Goal: Communication & Community: Share content

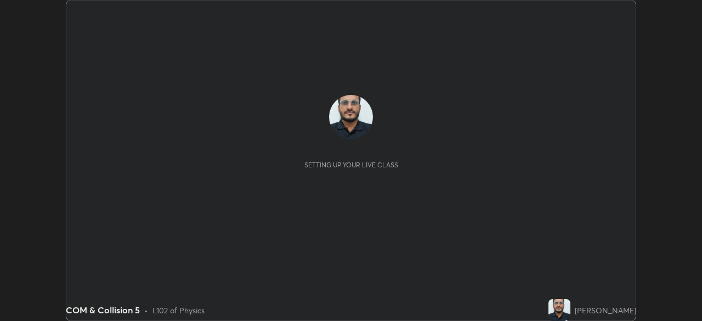
scroll to position [321, 701]
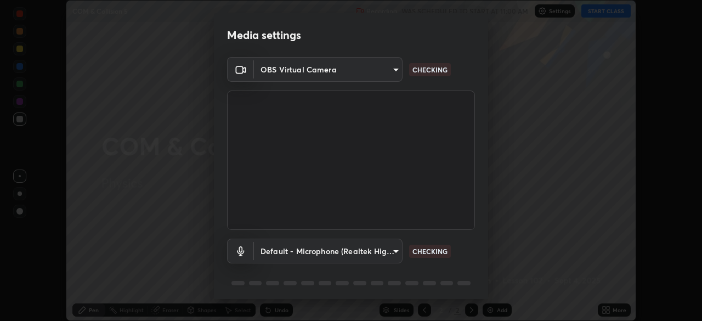
type input "ddeb460be698feac5301e169f53eca599c89e620ae617368e30cc776484c20c4"
type input "default"
click at [396, 67] on body "Erase all COM & Collision 5 Recording WAS SCHEDULED TO START AT 11:00 AM Settin…" at bounding box center [351, 160] width 702 height 321
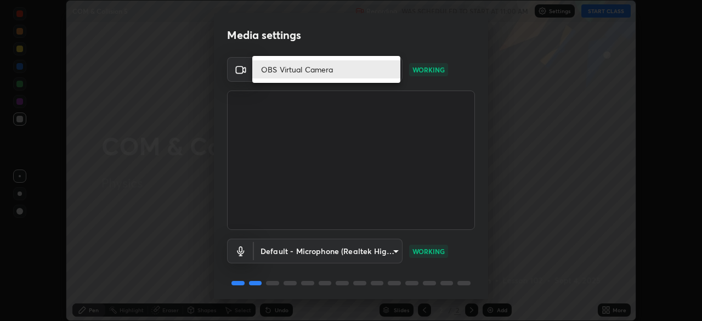
click at [384, 73] on li "OBS Virtual Camera" at bounding box center [326, 69] width 148 height 18
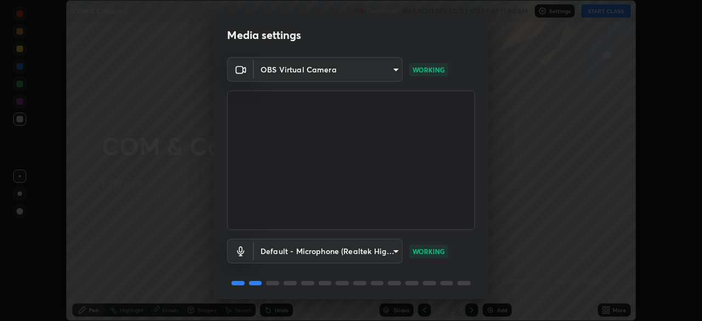
click at [379, 73] on body "Erase all COM & Collision 5 Recording WAS SCHEDULED TO START AT 11:00 AM Settin…" at bounding box center [351, 160] width 702 height 321
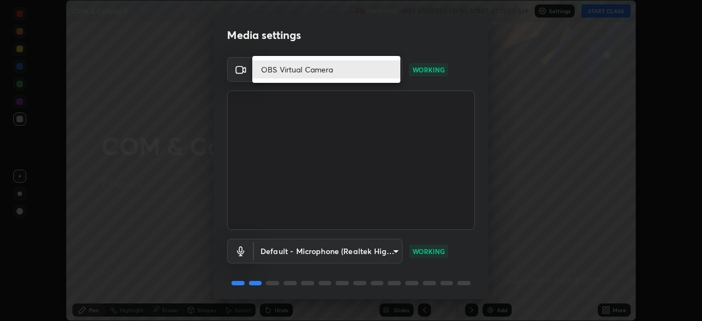
click at [391, 74] on li "OBS Virtual Camera" at bounding box center [326, 69] width 148 height 18
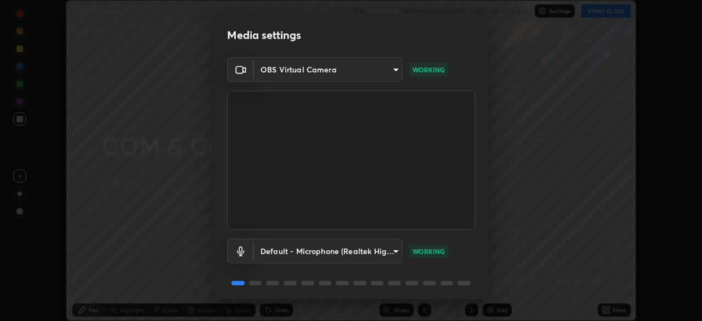
click at [395, 71] on body "Erase all COM & Collision 5 Recording WAS SCHEDULED TO START AT 11:00 AM Settin…" at bounding box center [351, 160] width 702 height 321
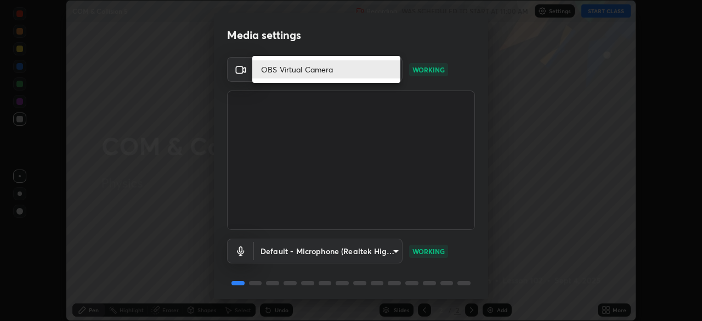
click at [393, 259] on div at bounding box center [351, 160] width 702 height 321
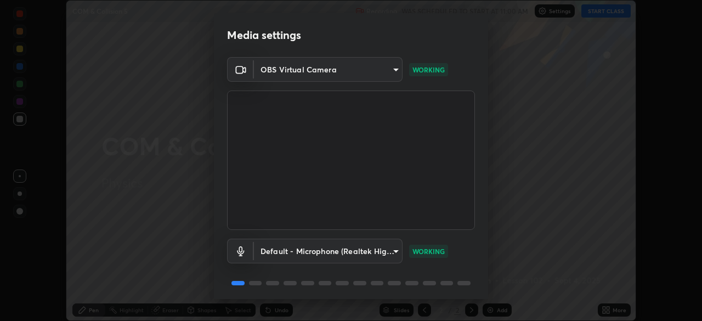
click at [400, 263] on div "Default - Microphone (Realtek High Definition Audio) default" at bounding box center [328, 250] width 149 height 25
click at [441, 188] on video at bounding box center [351, 159] width 248 height 139
click at [451, 196] on video at bounding box center [351, 159] width 248 height 139
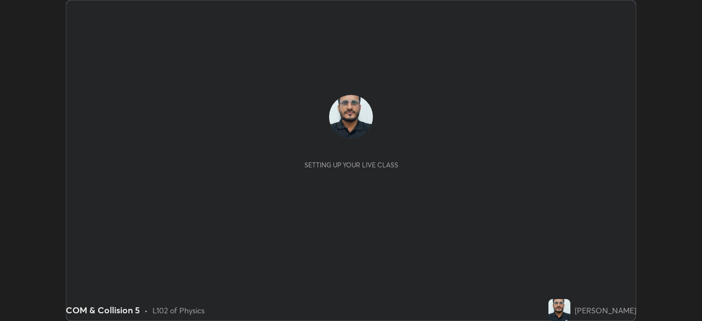
scroll to position [321, 701]
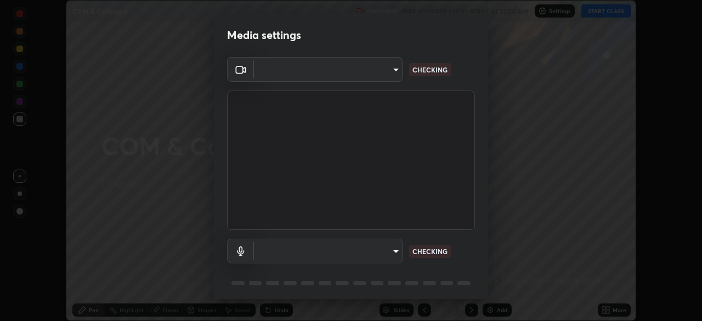
type input "ddeb460be698feac5301e169f53eca599c89e620ae617368e30cc776484c20c4"
type input "default"
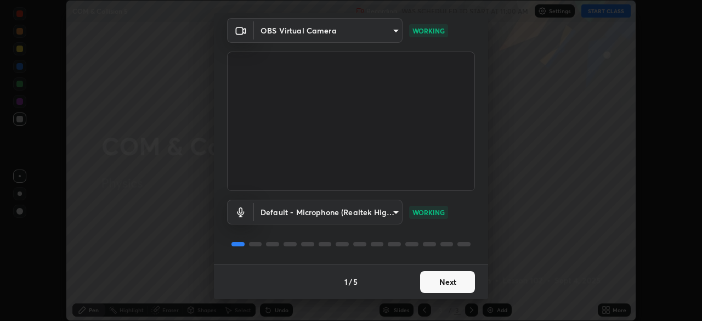
click at [451, 282] on button "Next" at bounding box center [447, 282] width 55 height 22
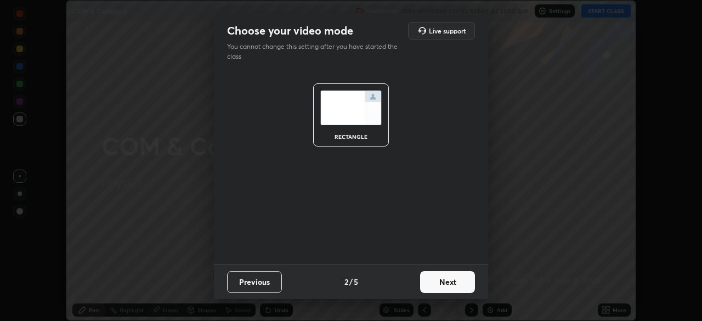
scroll to position [0, 0]
click at [450, 283] on button "Next" at bounding box center [447, 282] width 55 height 22
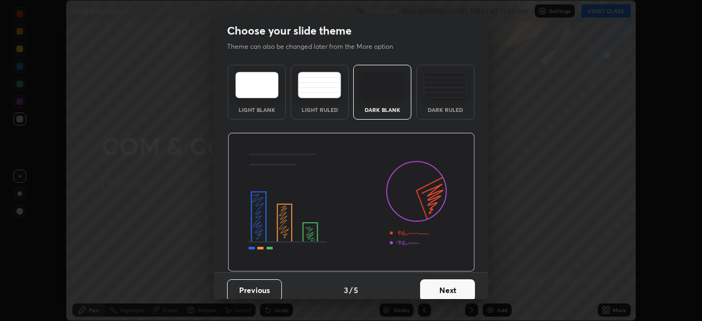
click at [448, 283] on button "Next" at bounding box center [447, 290] width 55 height 22
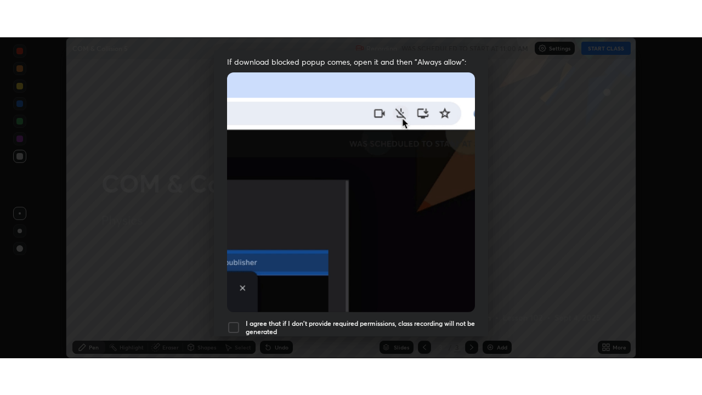
scroll to position [263, 0]
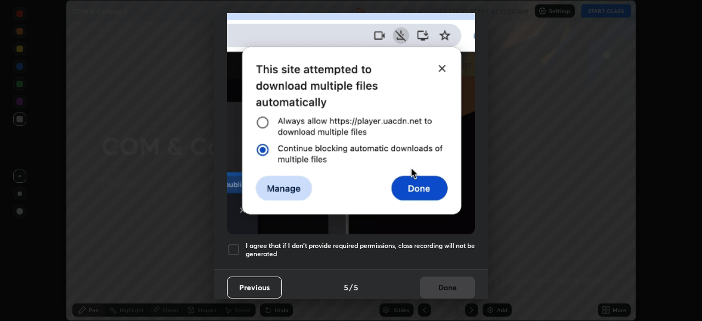
click at [234, 244] on div at bounding box center [233, 249] width 13 height 13
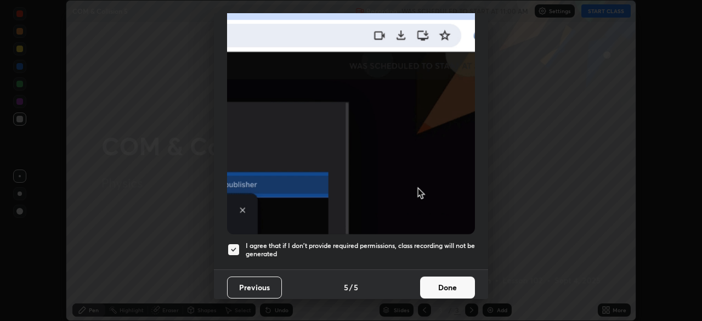
click at [439, 286] on button "Done" at bounding box center [447, 287] width 55 height 22
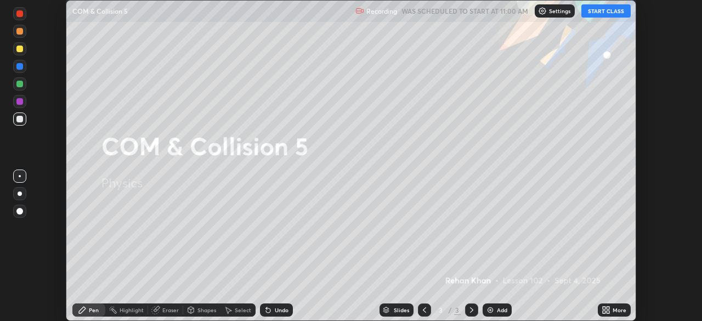
click at [607, 12] on button "START CLASS" at bounding box center [605, 10] width 49 height 13
click at [613, 308] on div "More" at bounding box center [619, 309] width 14 height 5
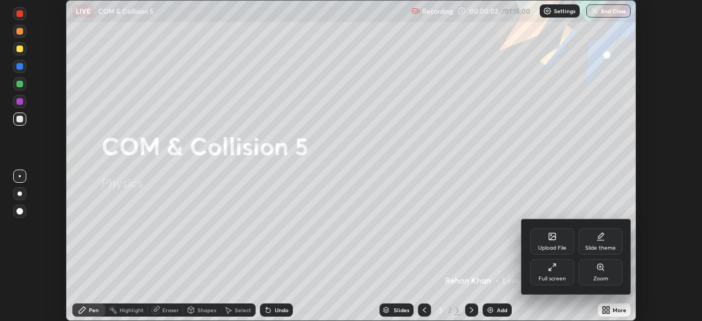
click at [548, 276] on div "Full screen" at bounding box center [551, 278] width 27 height 5
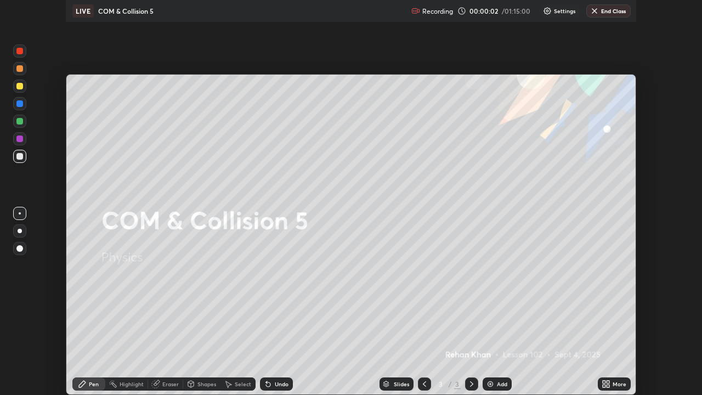
scroll to position [395, 702]
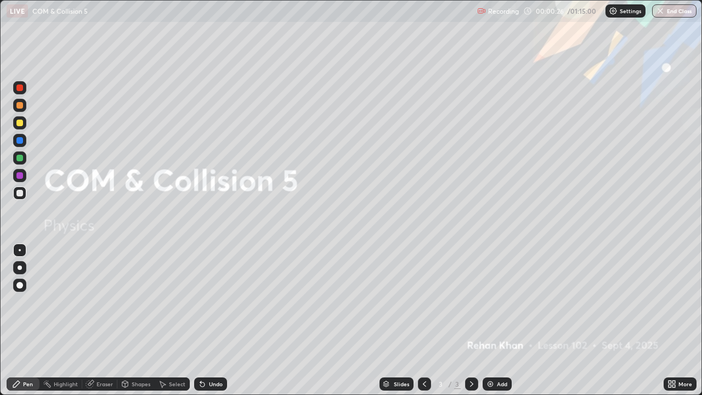
click at [501, 320] on div "Add" at bounding box center [496, 383] width 29 height 13
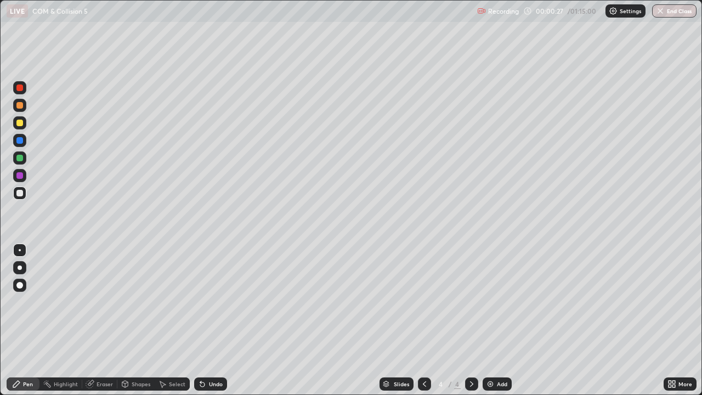
click at [20, 196] on div at bounding box center [19, 193] width 7 height 7
click at [19, 268] on div at bounding box center [20, 267] width 4 height 4
click at [18, 139] on div at bounding box center [19, 140] width 7 height 7
click at [102, 320] on div "Eraser" at bounding box center [104, 383] width 16 height 5
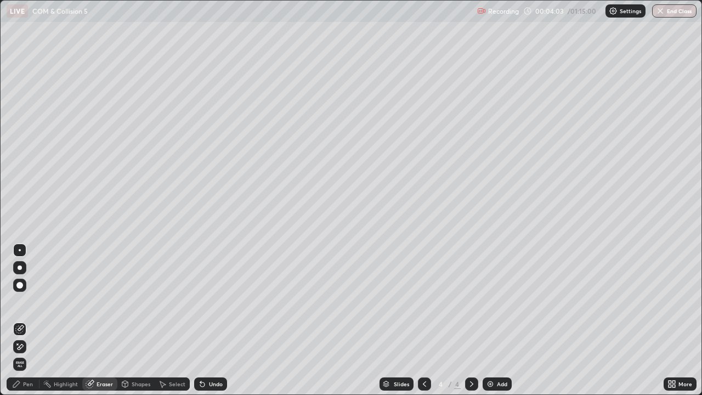
click at [129, 320] on div "Shapes" at bounding box center [135, 383] width 37 height 13
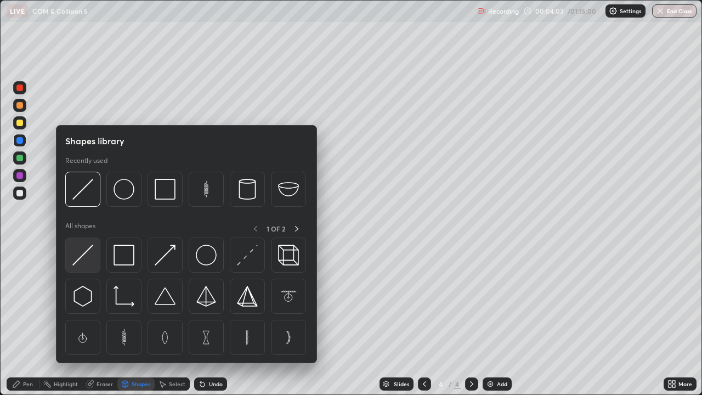
click at [83, 258] on img at bounding box center [82, 254] width 21 height 21
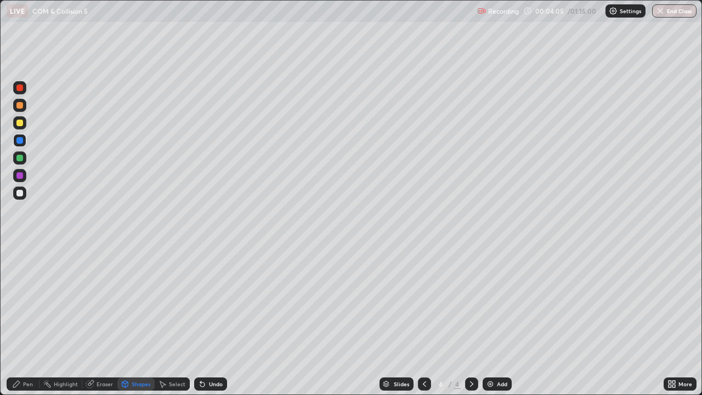
click at [20, 124] on div at bounding box center [19, 122] width 7 height 7
click at [25, 320] on div "Pen" at bounding box center [23, 383] width 33 height 13
click at [19, 140] on div at bounding box center [19, 140] width 7 height 7
click at [19, 158] on div at bounding box center [19, 158] width 7 height 7
click at [201, 320] on div "Undo" at bounding box center [210, 383] width 33 height 13
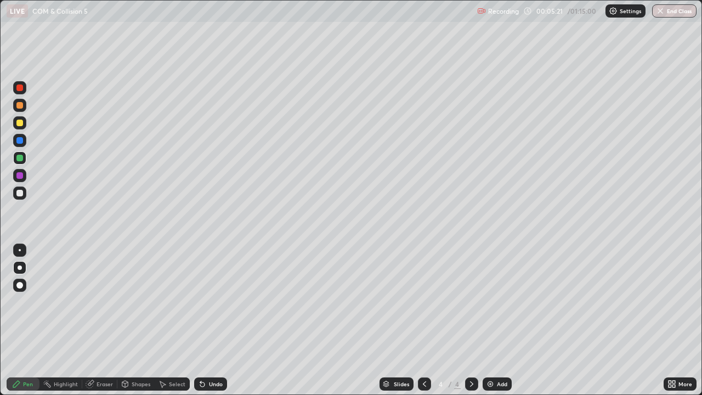
click at [200, 320] on icon at bounding box center [202, 383] width 9 height 9
click at [199, 320] on icon at bounding box center [202, 383] width 9 height 9
click at [495, 320] on div "Add" at bounding box center [496, 383] width 29 height 13
click at [423, 320] on icon at bounding box center [424, 383] width 9 height 9
click at [495, 320] on div "Add" at bounding box center [496, 383] width 29 height 13
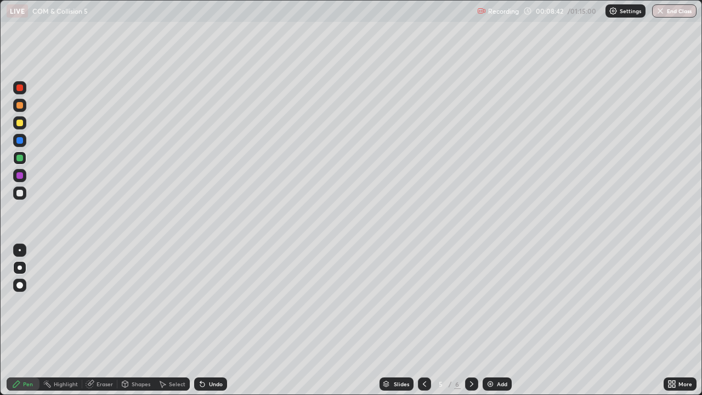
click at [20, 193] on div at bounding box center [19, 193] width 7 height 7
click at [21, 123] on div at bounding box center [19, 122] width 7 height 7
click at [21, 140] on div at bounding box center [19, 140] width 7 height 7
click at [20, 194] on div at bounding box center [19, 193] width 7 height 7
click at [134, 320] on div "Shapes" at bounding box center [141, 383] width 19 height 5
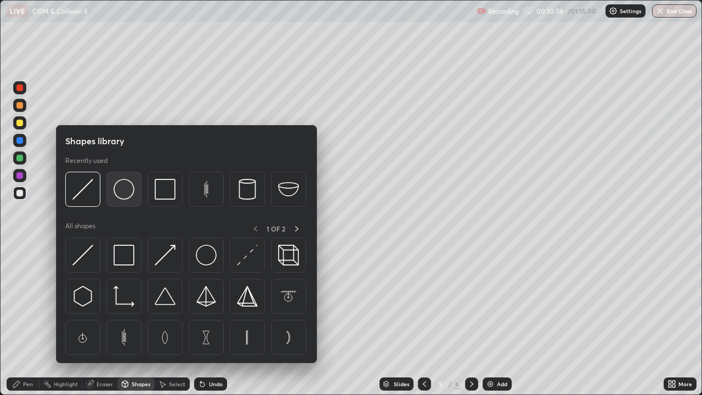
click at [121, 193] on img at bounding box center [123, 189] width 21 height 21
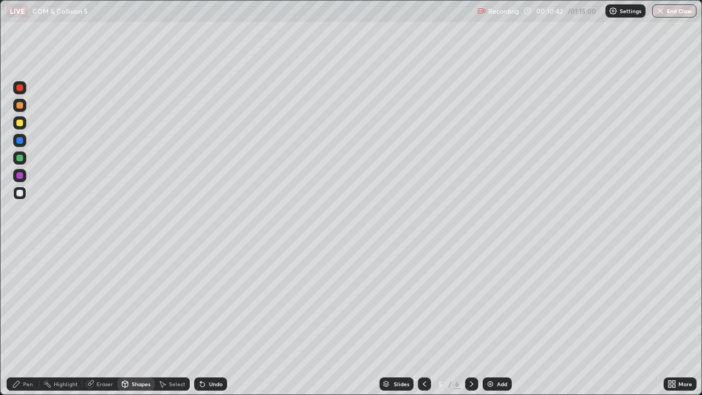
click at [135, 320] on div "Shapes" at bounding box center [141, 383] width 19 height 5
click at [22, 194] on div at bounding box center [19, 193] width 7 height 7
click at [25, 320] on div "Pen" at bounding box center [28, 383] width 10 height 5
click at [130, 320] on div "Shapes" at bounding box center [135, 383] width 37 height 13
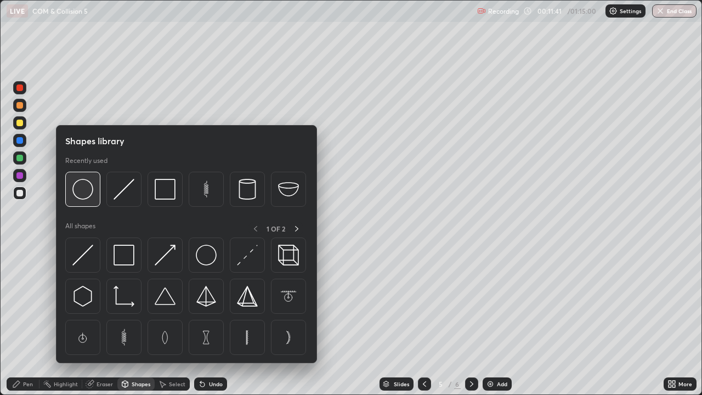
click at [80, 193] on img at bounding box center [82, 189] width 21 height 21
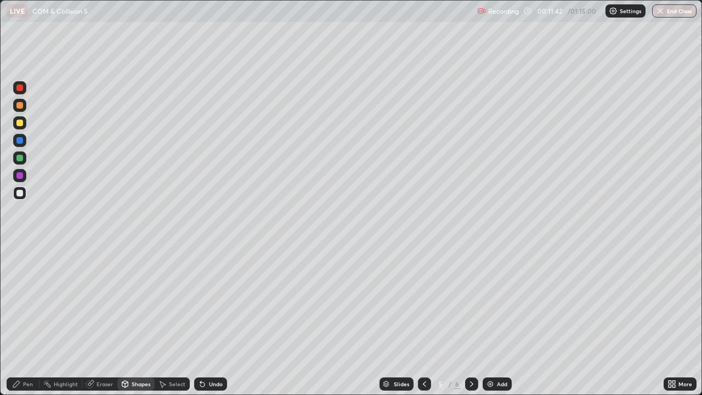
click at [18, 124] on div at bounding box center [19, 122] width 7 height 7
click at [20, 141] on div at bounding box center [19, 140] width 7 height 7
click at [210, 320] on div "Undo" at bounding box center [216, 383] width 14 height 5
click at [214, 320] on div "Undo" at bounding box center [216, 383] width 14 height 5
click at [30, 320] on div "Pen" at bounding box center [28, 383] width 10 height 5
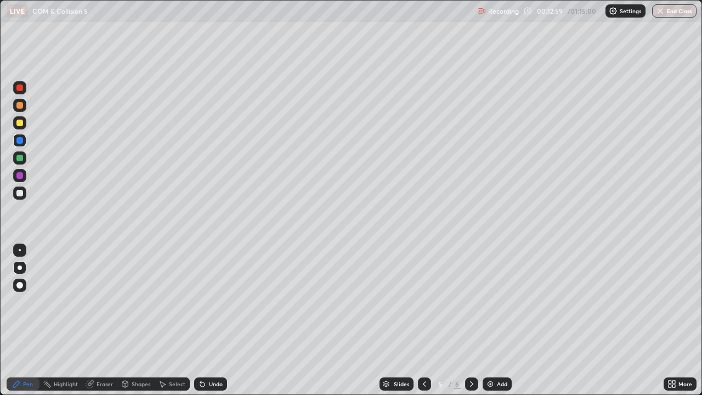
click at [19, 193] on div at bounding box center [19, 193] width 7 height 7
click at [210, 320] on div "Undo" at bounding box center [216, 383] width 14 height 5
click at [213, 320] on div "Undo" at bounding box center [216, 383] width 14 height 5
click at [212, 320] on div "Undo" at bounding box center [216, 383] width 14 height 5
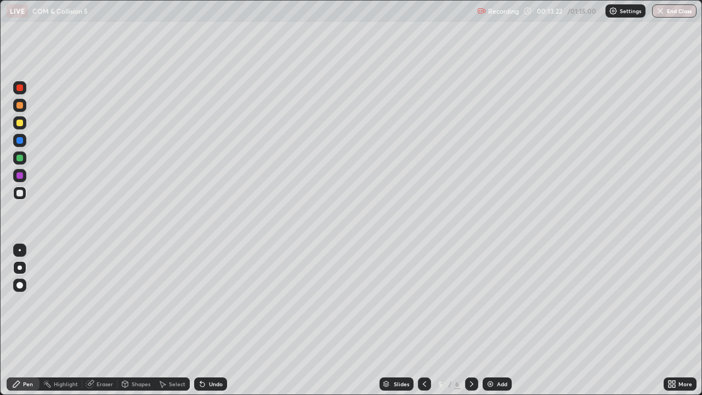
click at [19, 123] on div at bounding box center [19, 122] width 7 height 7
click at [18, 195] on div at bounding box center [19, 193] width 7 height 7
click at [209, 320] on div "Undo" at bounding box center [216, 383] width 14 height 5
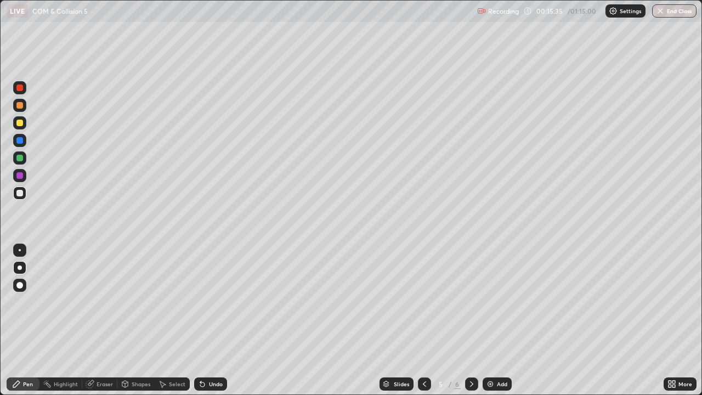
click at [209, 320] on div "Undo" at bounding box center [216, 383] width 14 height 5
click at [19, 88] on div at bounding box center [19, 87] width 7 height 7
click at [138, 320] on div "Shapes" at bounding box center [141, 383] width 19 height 5
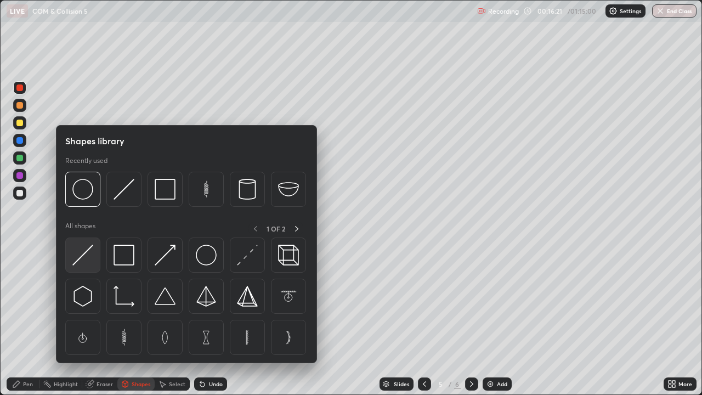
click at [88, 254] on img at bounding box center [82, 254] width 21 height 21
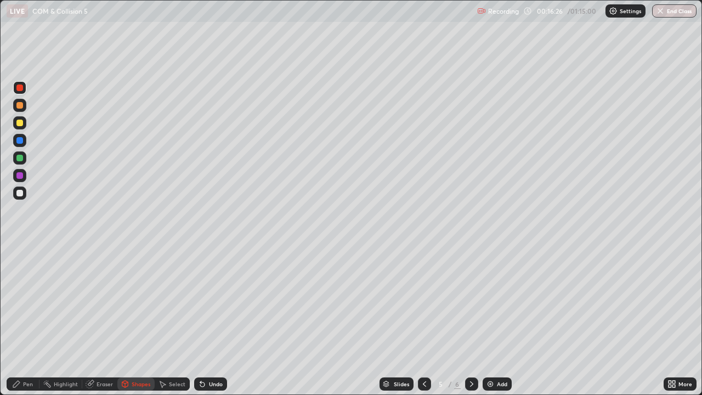
click at [27, 320] on div "Pen" at bounding box center [28, 383] width 10 height 5
click at [19, 194] on div at bounding box center [19, 193] width 7 height 7
click at [134, 320] on div "Shapes" at bounding box center [135, 383] width 37 height 13
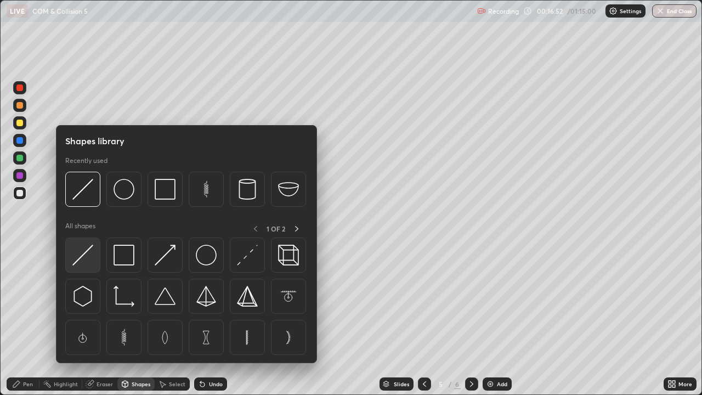
click at [80, 253] on img at bounding box center [82, 254] width 21 height 21
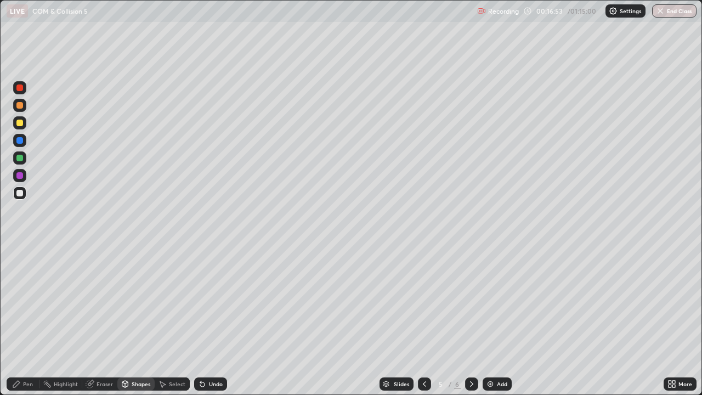
click at [20, 90] on div at bounding box center [19, 87] width 7 height 7
click at [21, 320] on div "Pen" at bounding box center [23, 383] width 33 height 13
click at [18, 195] on div at bounding box center [19, 193] width 7 height 7
click at [103, 320] on div "Eraser" at bounding box center [104, 383] width 16 height 5
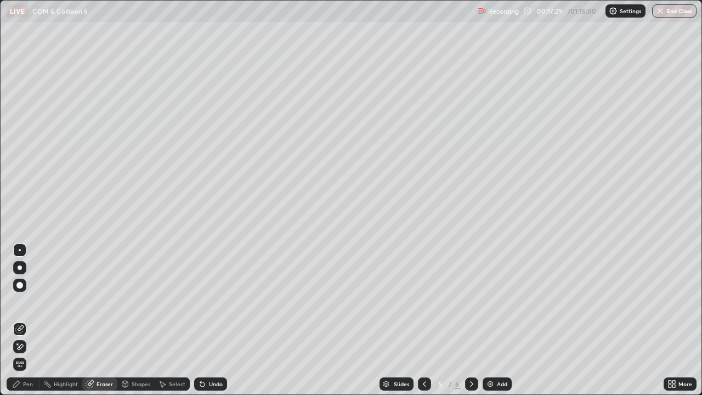
click at [30, 320] on div "Pen" at bounding box center [23, 383] width 33 height 13
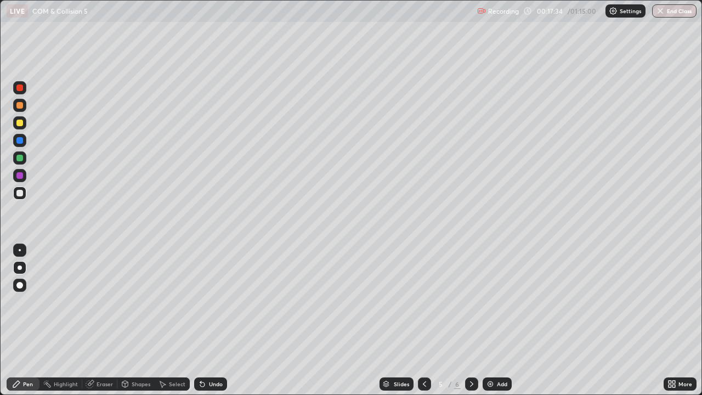
click at [18, 106] on div at bounding box center [19, 105] width 7 height 7
click at [20, 195] on div at bounding box center [19, 193] width 7 height 7
click at [207, 320] on div "Undo" at bounding box center [210, 383] width 33 height 13
click at [20, 159] on div at bounding box center [19, 158] width 7 height 7
click at [206, 320] on div "Undo" at bounding box center [210, 383] width 33 height 13
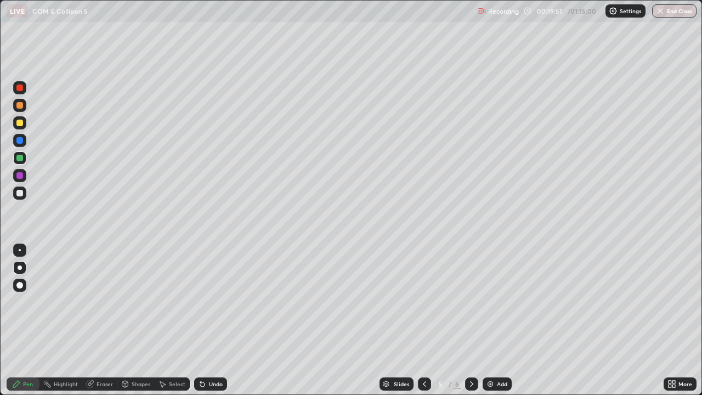
click at [206, 320] on div "Undo" at bounding box center [210, 383] width 33 height 13
click at [209, 320] on div "Undo" at bounding box center [216, 383] width 14 height 5
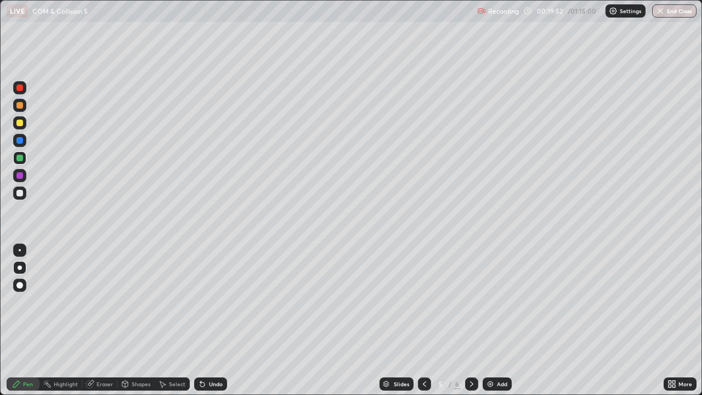
click at [207, 320] on div "Undo" at bounding box center [210, 383] width 33 height 13
click at [209, 320] on div "Undo" at bounding box center [216, 383] width 14 height 5
click at [20, 126] on div at bounding box center [19, 122] width 7 height 7
click at [18, 195] on div at bounding box center [19, 193] width 7 height 7
click at [209, 320] on div "Undo" at bounding box center [216, 383] width 14 height 5
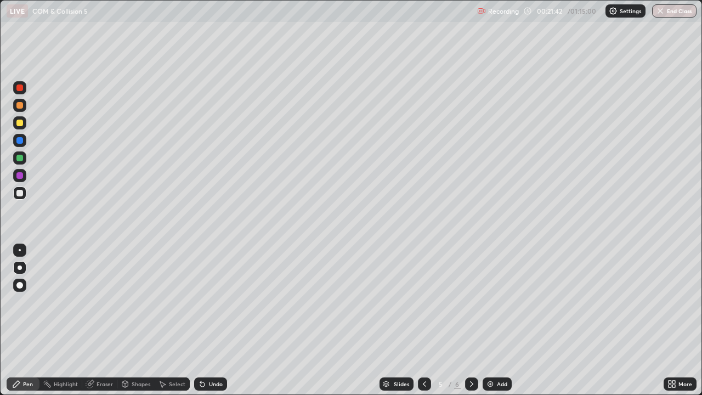
click at [206, 320] on div "Undo" at bounding box center [210, 383] width 33 height 13
click at [207, 320] on div "Undo" at bounding box center [210, 383] width 33 height 13
click at [20, 141] on div at bounding box center [19, 140] width 7 height 7
click at [24, 193] on div at bounding box center [19, 192] width 13 height 13
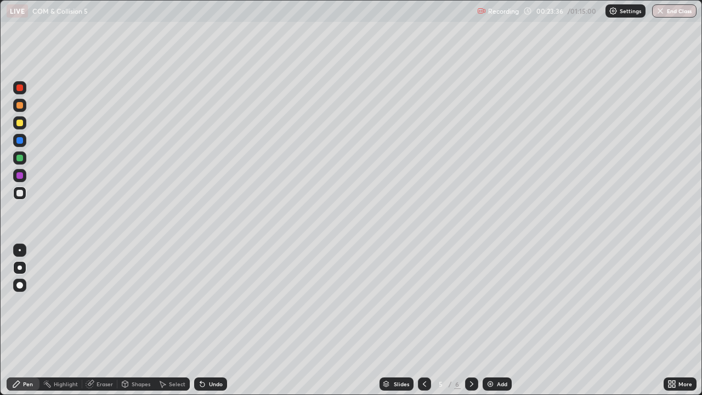
click at [19, 140] on div at bounding box center [19, 140] width 7 height 7
click at [18, 175] on div at bounding box center [19, 175] width 7 height 7
click at [492, 320] on img at bounding box center [490, 383] width 9 height 9
click at [134, 320] on div "Shapes" at bounding box center [135, 383] width 37 height 13
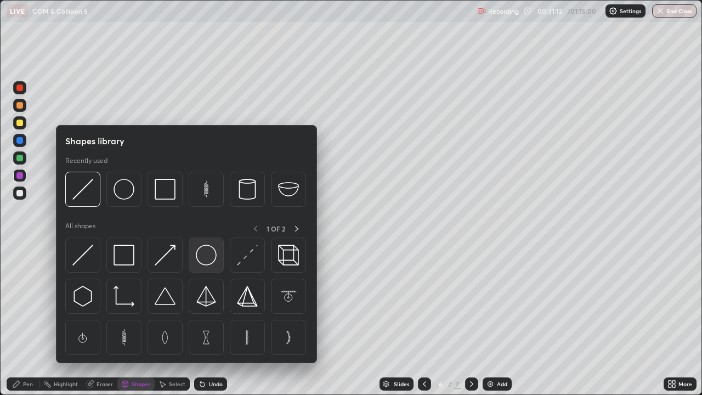
click at [204, 257] on img at bounding box center [206, 254] width 21 height 21
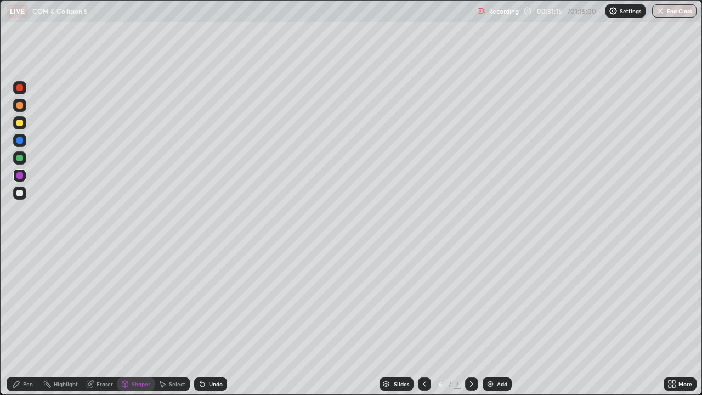
click at [134, 320] on div "Shapes" at bounding box center [135, 383] width 37 height 13
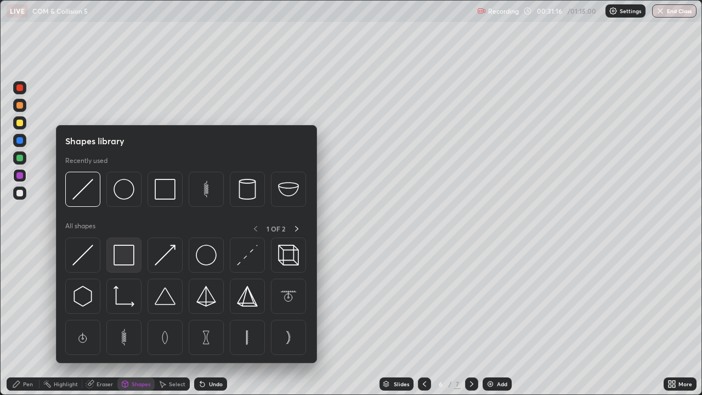
click at [123, 255] on img at bounding box center [123, 254] width 21 height 21
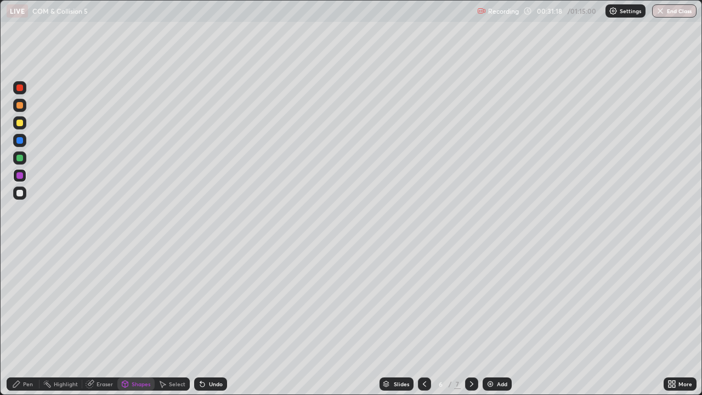
click at [217, 320] on div "Undo" at bounding box center [216, 383] width 14 height 5
click at [19, 193] on div at bounding box center [19, 193] width 7 height 7
click at [21, 125] on div at bounding box center [19, 122] width 7 height 7
click at [27, 320] on div "Pen" at bounding box center [28, 383] width 10 height 5
click at [16, 194] on div at bounding box center [19, 193] width 7 height 7
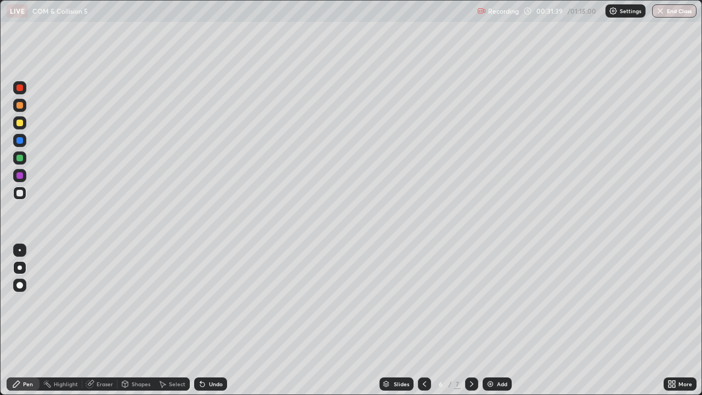
click at [20, 106] on div at bounding box center [19, 105] width 7 height 7
click at [20, 250] on div at bounding box center [20, 250] width 2 height 2
click at [20, 193] on div at bounding box center [19, 193] width 7 height 7
click at [19, 123] on div at bounding box center [19, 122] width 7 height 7
click at [18, 193] on div at bounding box center [19, 193] width 7 height 7
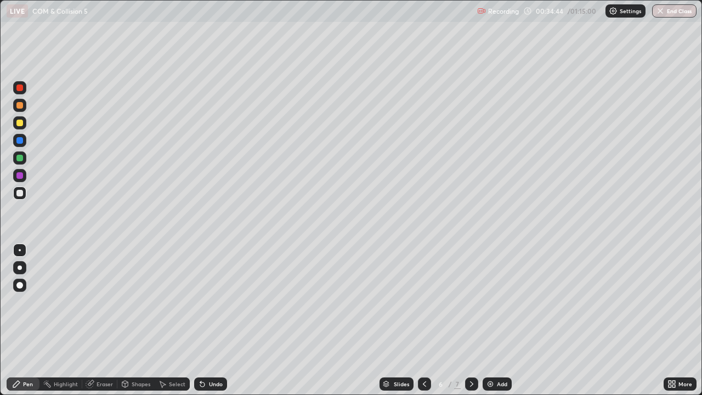
click at [21, 193] on div at bounding box center [19, 193] width 7 height 7
click at [20, 267] on div at bounding box center [20, 267] width 4 height 4
click at [21, 192] on div at bounding box center [19, 193] width 7 height 7
click at [17, 124] on div at bounding box center [19, 122] width 7 height 7
click at [18, 142] on div at bounding box center [19, 140] width 7 height 7
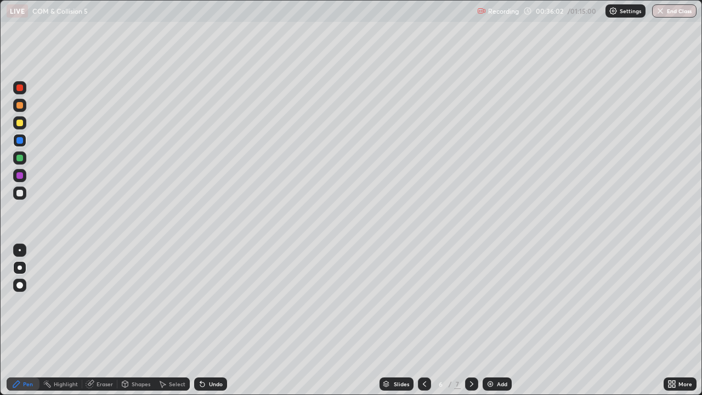
click at [20, 192] on div at bounding box center [19, 193] width 7 height 7
click at [209, 320] on div "Undo" at bounding box center [216, 383] width 14 height 5
click at [212, 320] on div "Undo" at bounding box center [216, 383] width 14 height 5
click at [19, 142] on div at bounding box center [19, 140] width 7 height 7
click at [21, 198] on div at bounding box center [19, 192] width 13 height 13
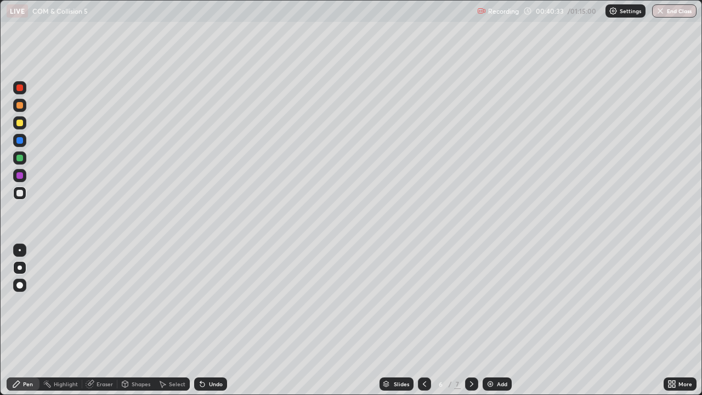
click at [500, 320] on div "Add" at bounding box center [502, 383] width 10 height 5
click at [21, 269] on div at bounding box center [20, 267] width 4 height 4
click at [20, 126] on div at bounding box center [19, 122] width 7 height 7
click at [20, 158] on div at bounding box center [19, 158] width 7 height 7
click at [16, 103] on div at bounding box center [19, 105] width 7 height 7
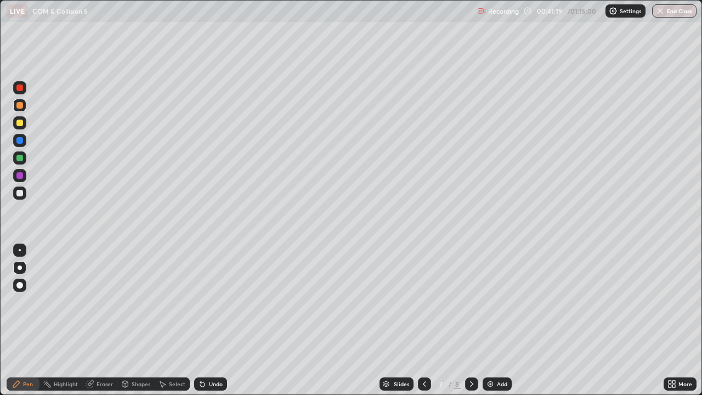
click at [20, 267] on div at bounding box center [20, 267] width 4 height 4
click at [20, 250] on div at bounding box center [20, 250] width 2 height 2
click at [17, 195] on div at bounding box center [19, 193] width 7 height 7
click at [209, 320] on div "Undo" at bounding box center [216, 383] width 14 height 5
click at [210, 320] on div "Undo" at bounding box center [216, 383] width 14 height 5
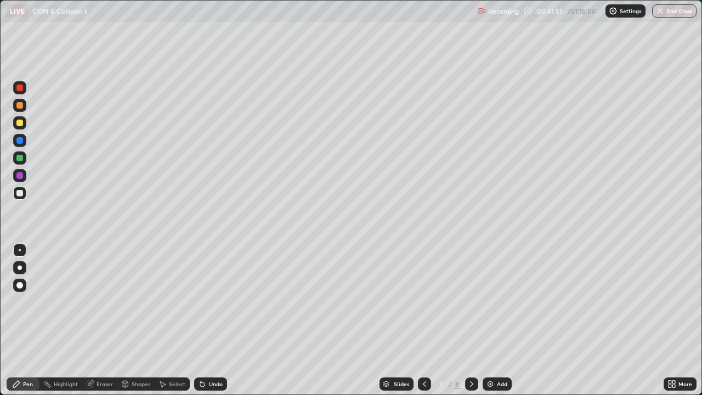
click at [210, 320] on div "Undo" at bounding box center [210, 383] width 33 height 13
click at [211, 320] on div "Undo" at bounding box center [216, 383] width 14 height 5
click at [19, 142] on div at bounding box center [19, 140] width 7 height 7
click at [19, 193] on div at bounding box center [19, 193] width 7 height 7
click at [15, 270] on div at bounding box center [19, 267] width 13 height 13
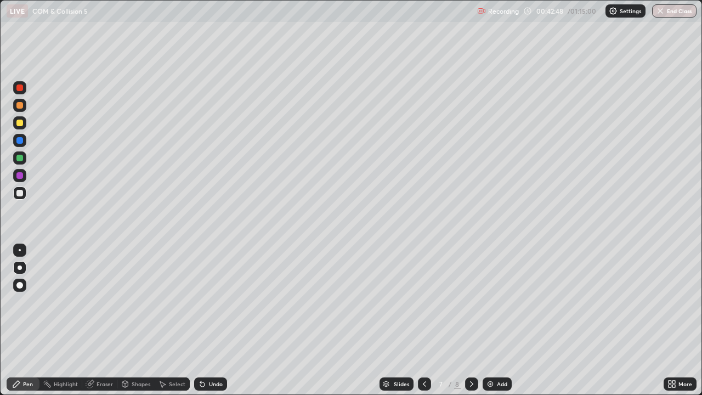
click at [20, 251] on div at bounding box center [20, 250] width 2 height 2
click at [21, 124] on div at bounding box center [19, 122] width 7 height 7
click at [19, 105] on div at bounding box center [19, 105] width 7 height 7
click at [18, 193] on div at bounding box center [19, 193] width 7 height 7
click at [20, 123] on div at bounding box center [19, 122] width 7 height 7
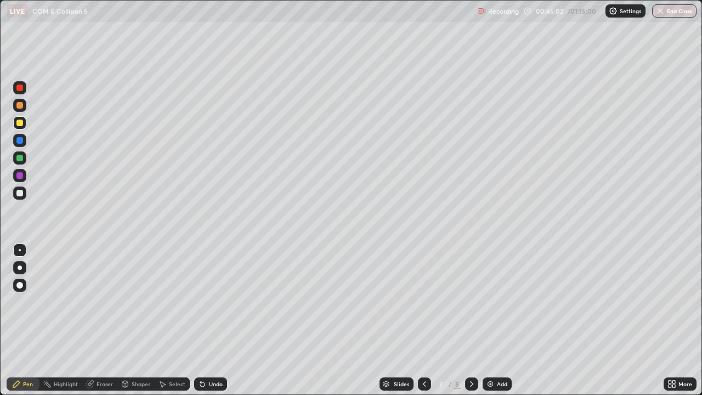
click at [20, 106] on div at bounding box center [19, 105] width 7 height 7
click at [19, 194] on div at bounding box center [19, 193] width 7 height 7
click at [22, 108] on div at bounding box center [19, 105] width 7 height 7
click at [399, 320] on div "Slides" at bounding box center [396, 383] width 34 height 13
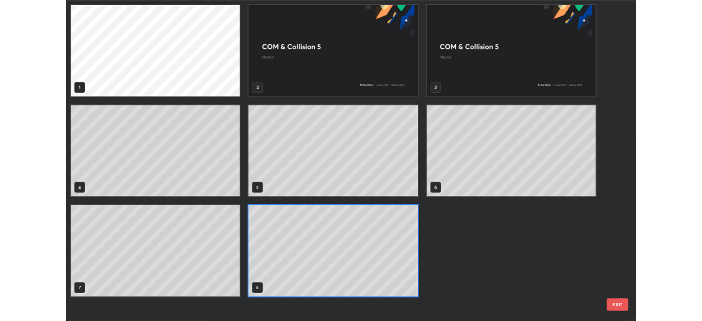
scroll to position [390, 695]
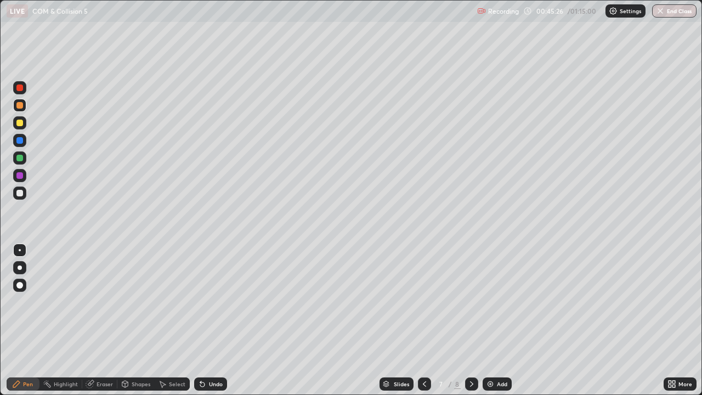
click at [215, 320] on div "Undo" at bounding box center [216, 383] width 14 height 5
click at [213, 320] on div "Undo" at bounding box center [210, 383] width 33 height 13
click at [621, 320] on div "Slides 7 / 8 Add" at bounding box center [445, 384] width 436 height 22
click at [17, 87] on div at bounding box center [19, 87] width 7 height 7
click at [498, 320] on div "Add" at bounding box center [502, 383] width 10 height 5
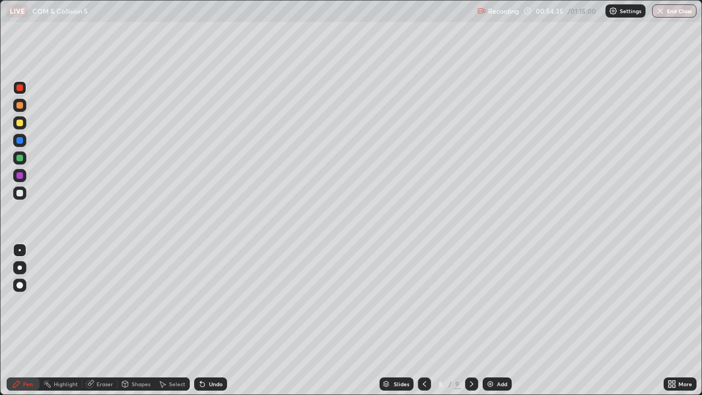
click at [19, 195] on div at bounding box center [19, 193] width 7 height 7
click at [20, 123] on div at bounding box center [19, 122] width 7 height 7
click at [20, 141] on div at bounding box center [19, 140] width 7 height 7
click at [21, 157] on div at bounding box center [19, 158] width 7 height 7
click at [20, 127] on div at bounding box center [19, 122] width 13 height 13
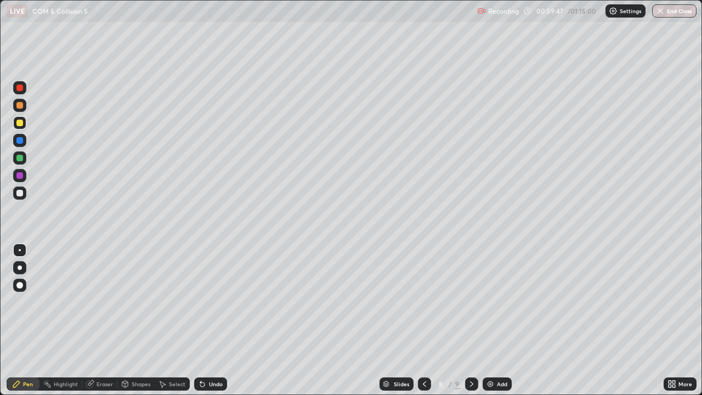
click at [20, 107] on div at bounding box center [19, 105] width 7 height 7
click at [497, 320] on div "Add" at bounding box center [496, 383] width 29 height 13
click at [22, 191] on div at bounding box center [19, 193] width 7 height 7
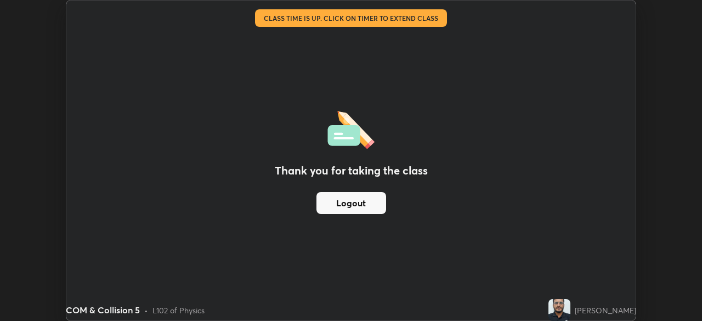
scroll to position [54495, 54114]
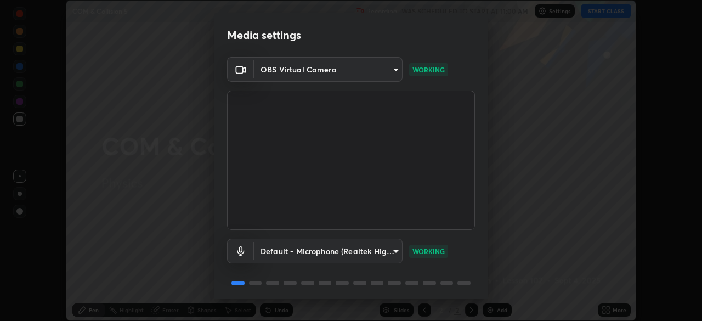
scroll to position [321, 701]
